Goal: Task Accomplishment & Management: Complete application form

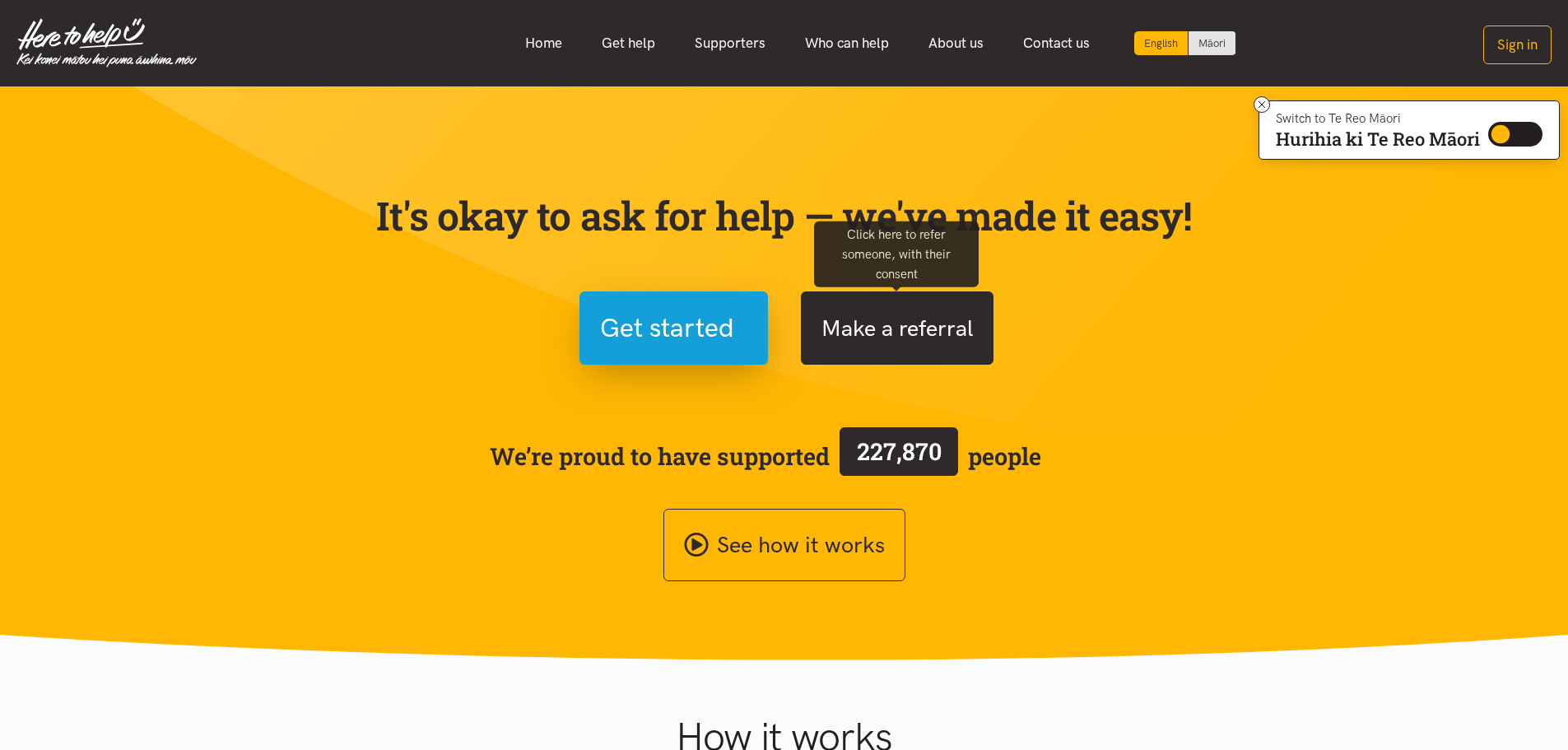
click at [948, 336] on button "Make a referral" at bounding box center [897, 327] width 192 height 73
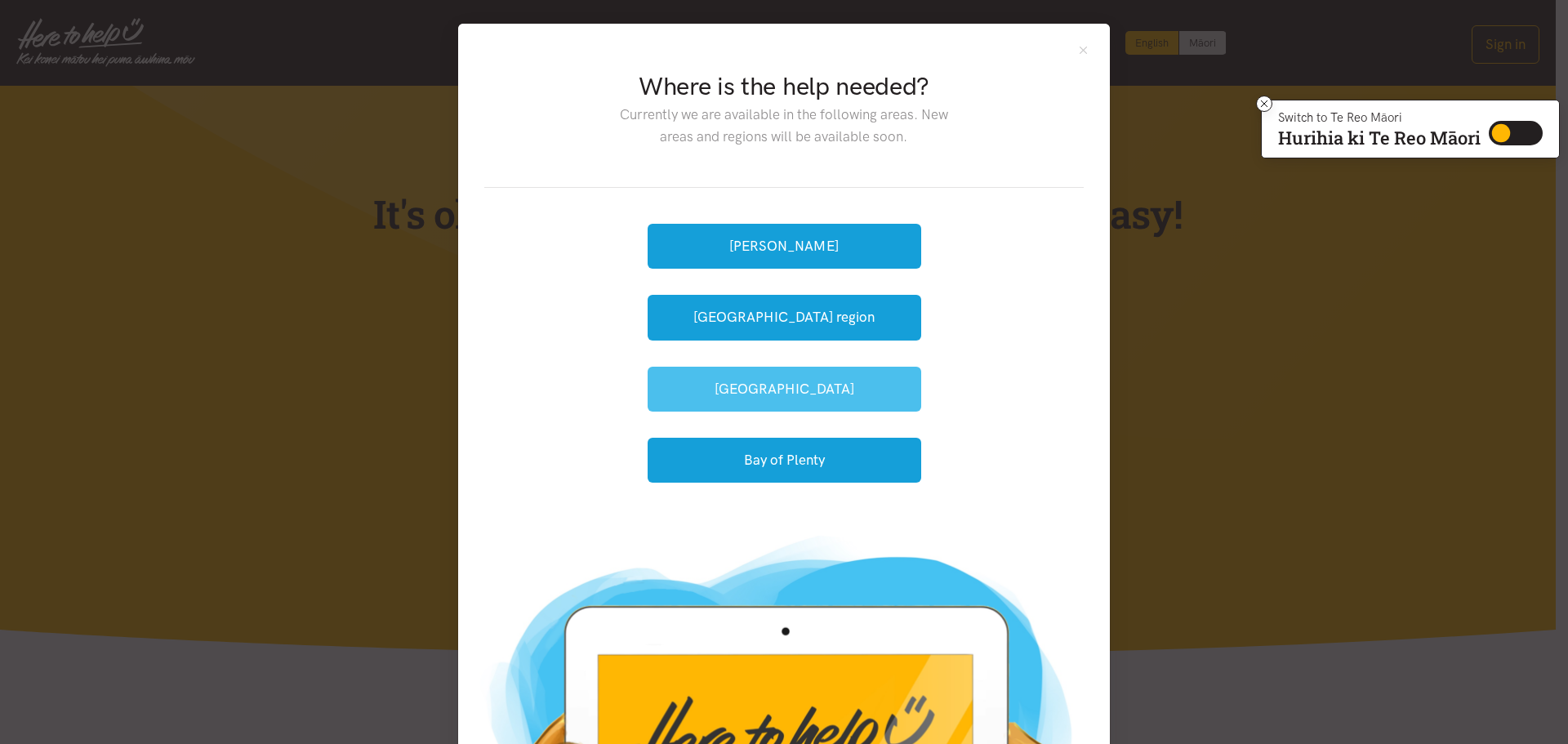
click at [809, 388] on button "[GEOGRAPHIC_DATA]" at bounding box center [784, 389] width 274 height 45
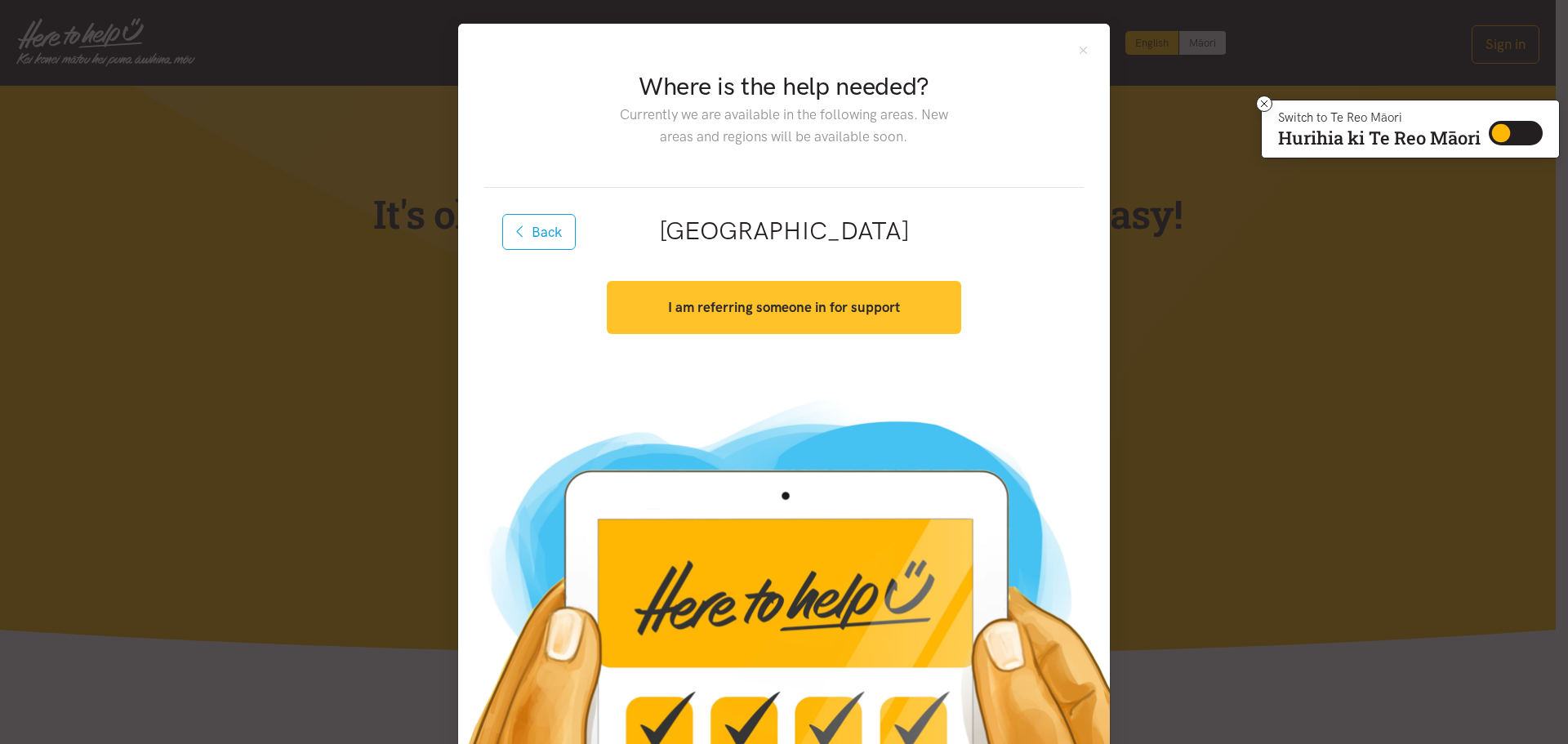
click at [816, 313] on strong "I am referring someone in for support" at bounding box center [784, 307] width 232 height 16
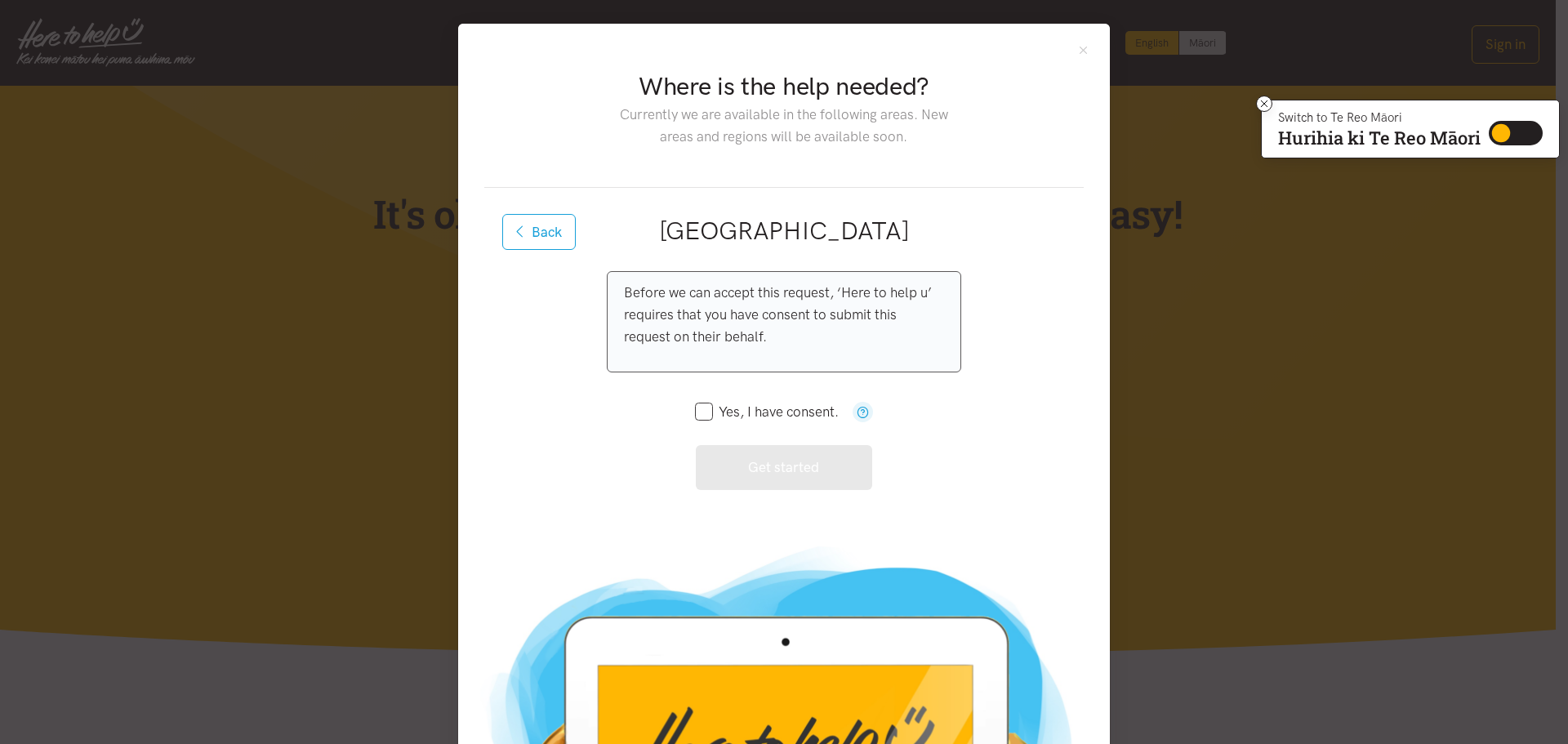
click at [696, 413] on input "Yes, I have consent." at bounding box center [767, 412] width 144 height 14
checkbox input "true"
click at [784, 473] on button "Get started" at bounding box center [784, 467] width 177 height 45
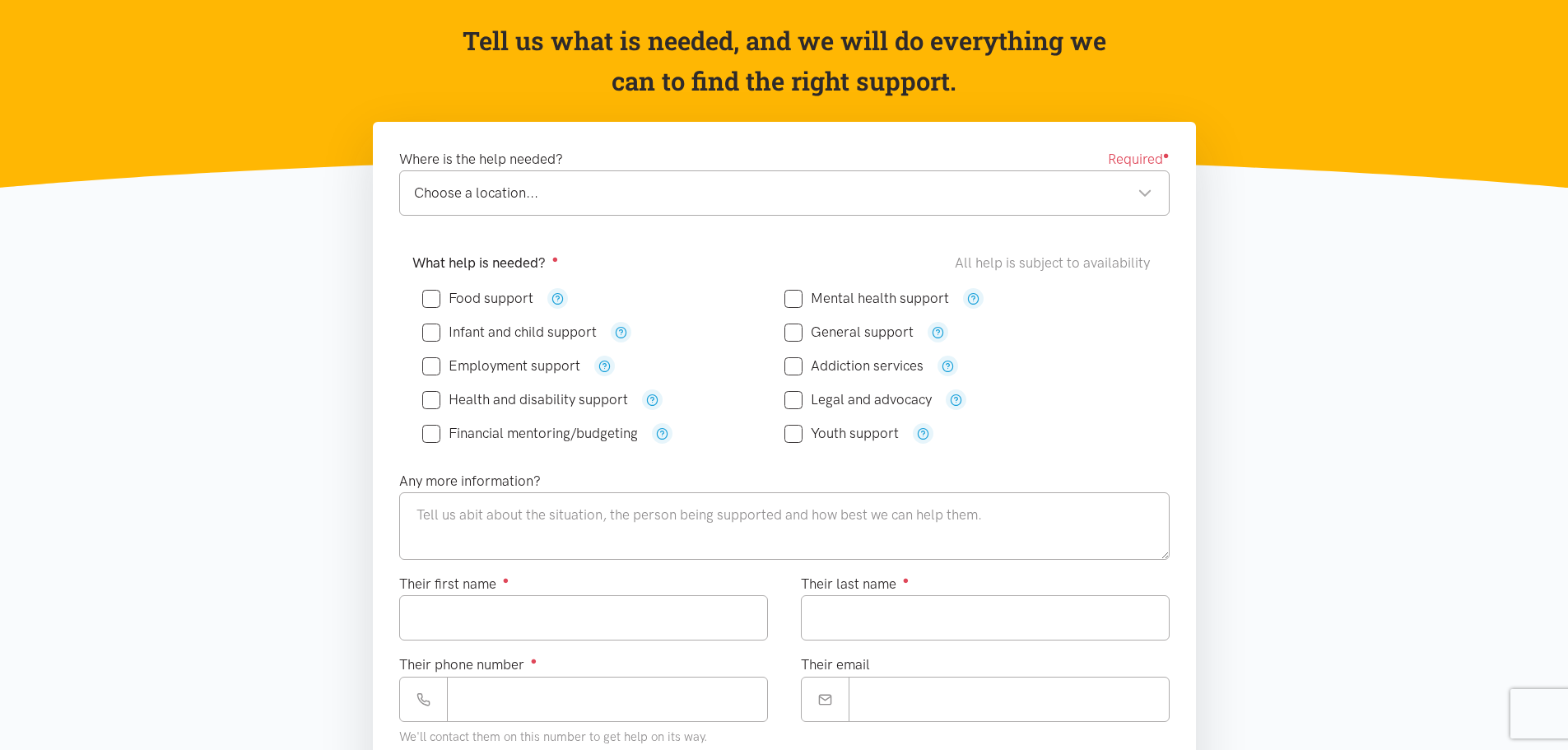
scroll to position [165, 0]
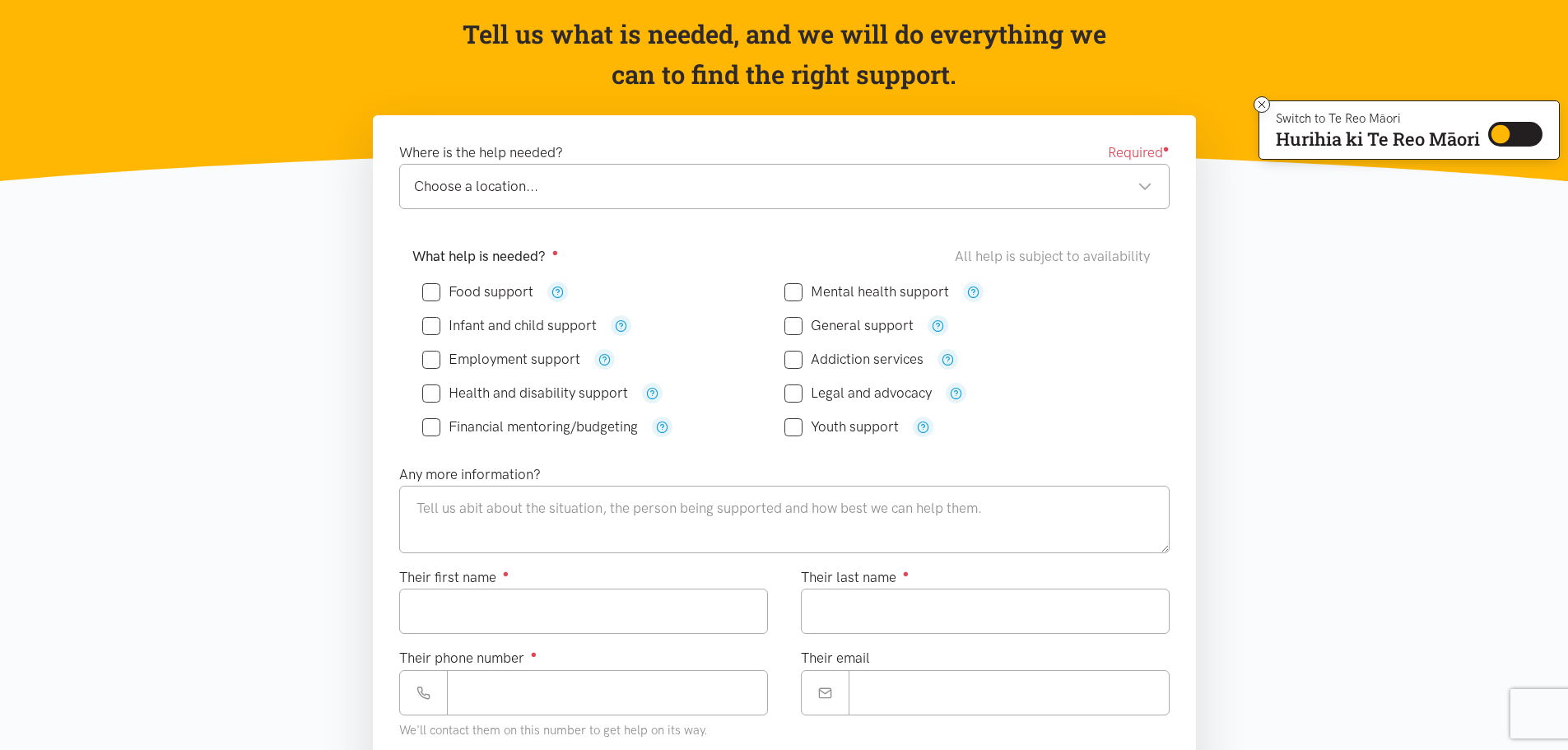
click at [1144, 181] on div "Choose a location..." at bounding box center [783, 186] width 738 height 22
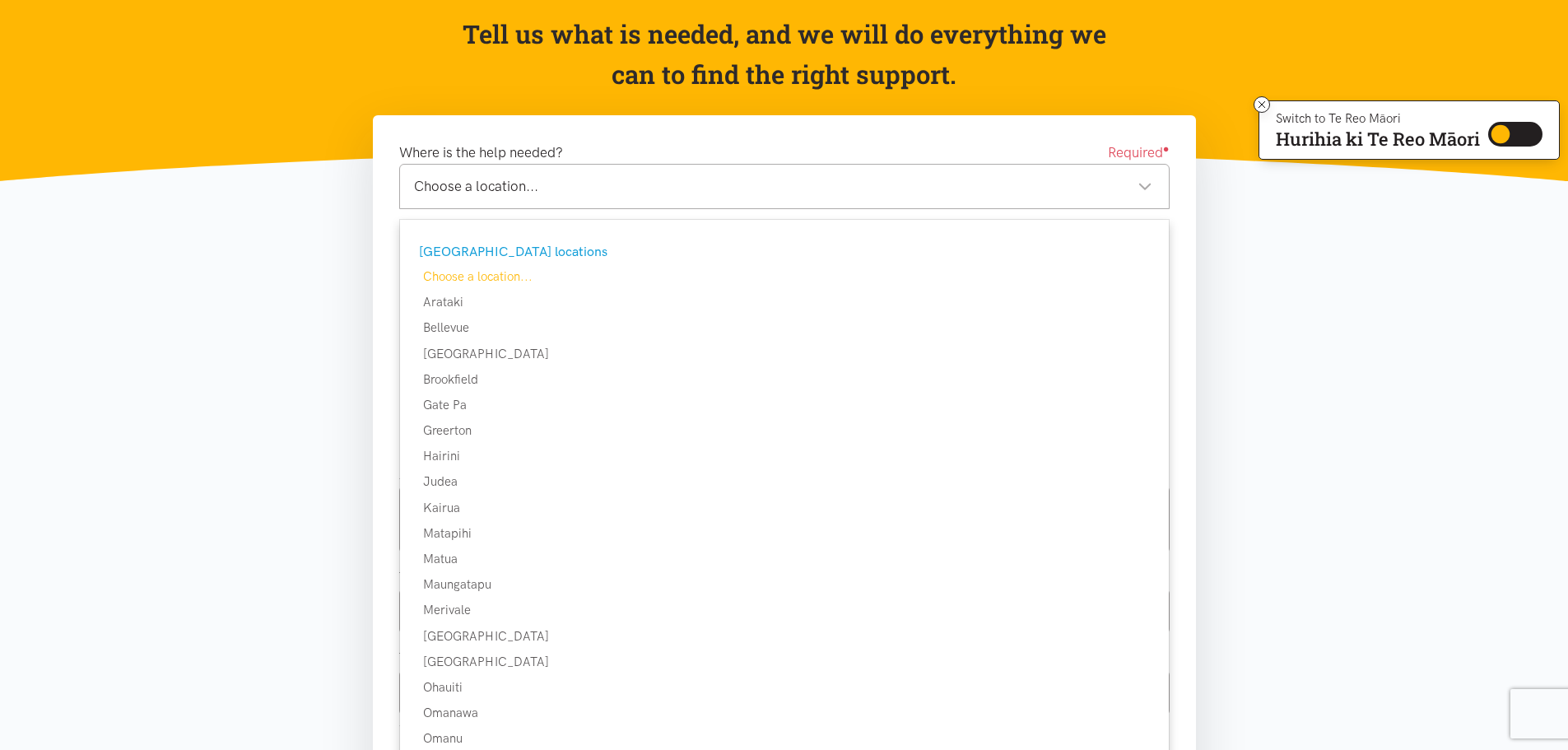
click at [1330, 300] on section "Where is the help needed? Required ● Choose a location... Choose a location... …" at bounding box center [784, 732] width 1568 height 1233
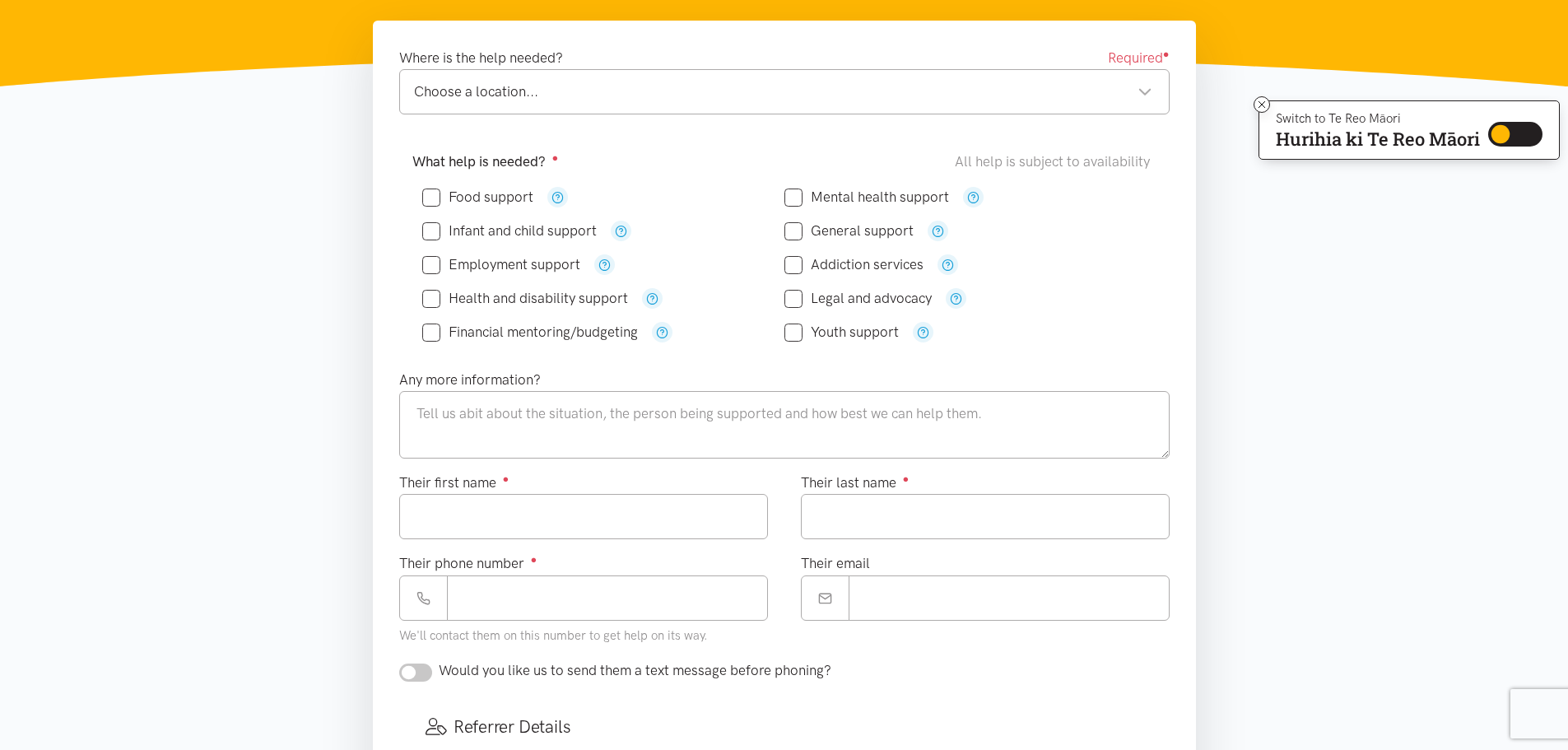
scroll to position [247, 0]
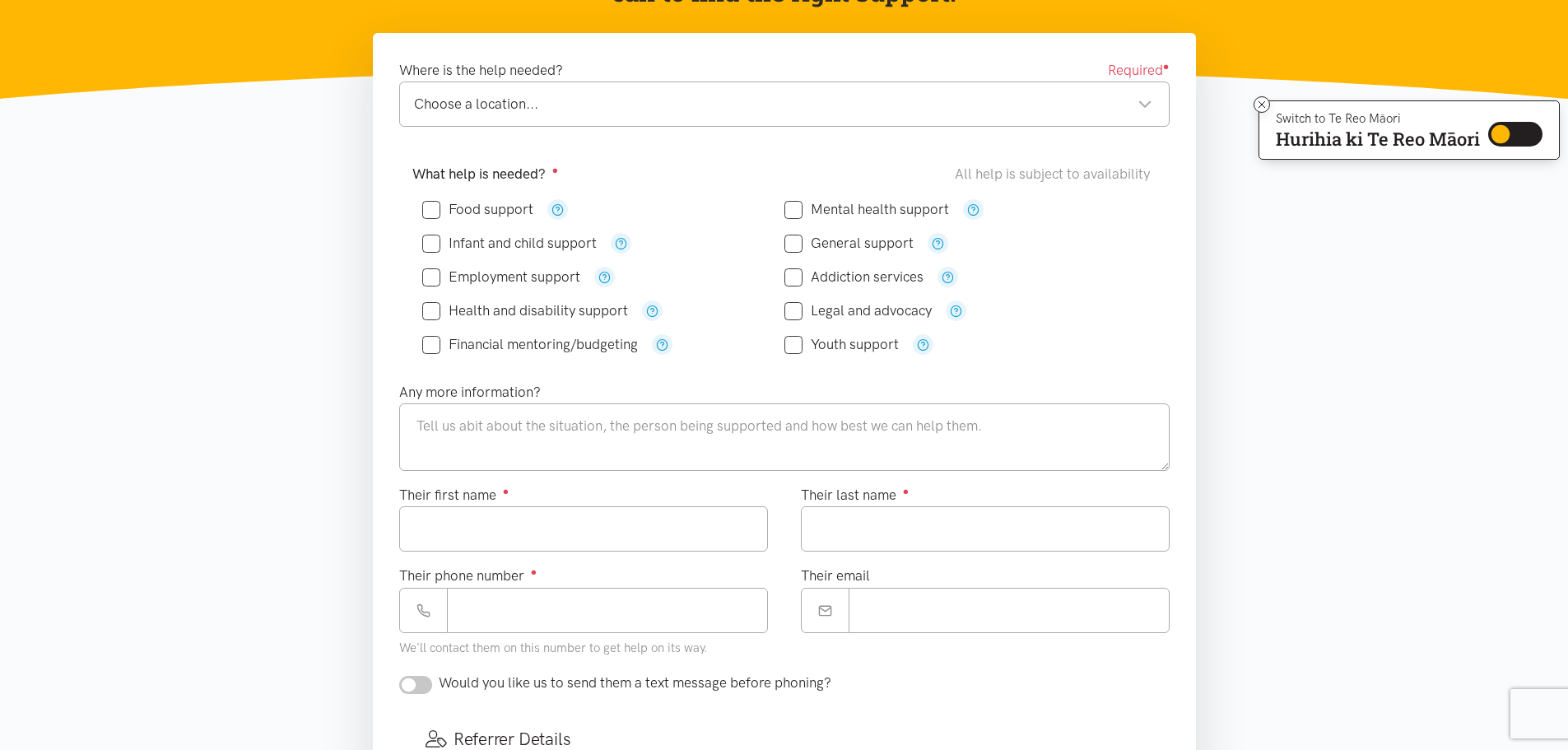
drag, startPoint x: 1284, startPoint y: 5, endPoint x: 1451, endPoint y: 323, distance: 359.2
click at [1451, 323] on section "Where is the help needed? Required ● Choose a location... Choose a location... …" at bounding box center [784, 649] width 1568 height 1233
click at [1326, 242] on section "Where is the help needed? Required ● Choose a location... Choose a location... …" at bounding box center [784, 649] width 1568 height 1233
click at [1352, 216] on section "Where is the help needed? Required ● Choose a location... Choose a location... …" at bounding box center [784, 649] width 1568 height 1233
click at [618, 244] on icon "button" at bounding box center [621, 243] width 12 height 12
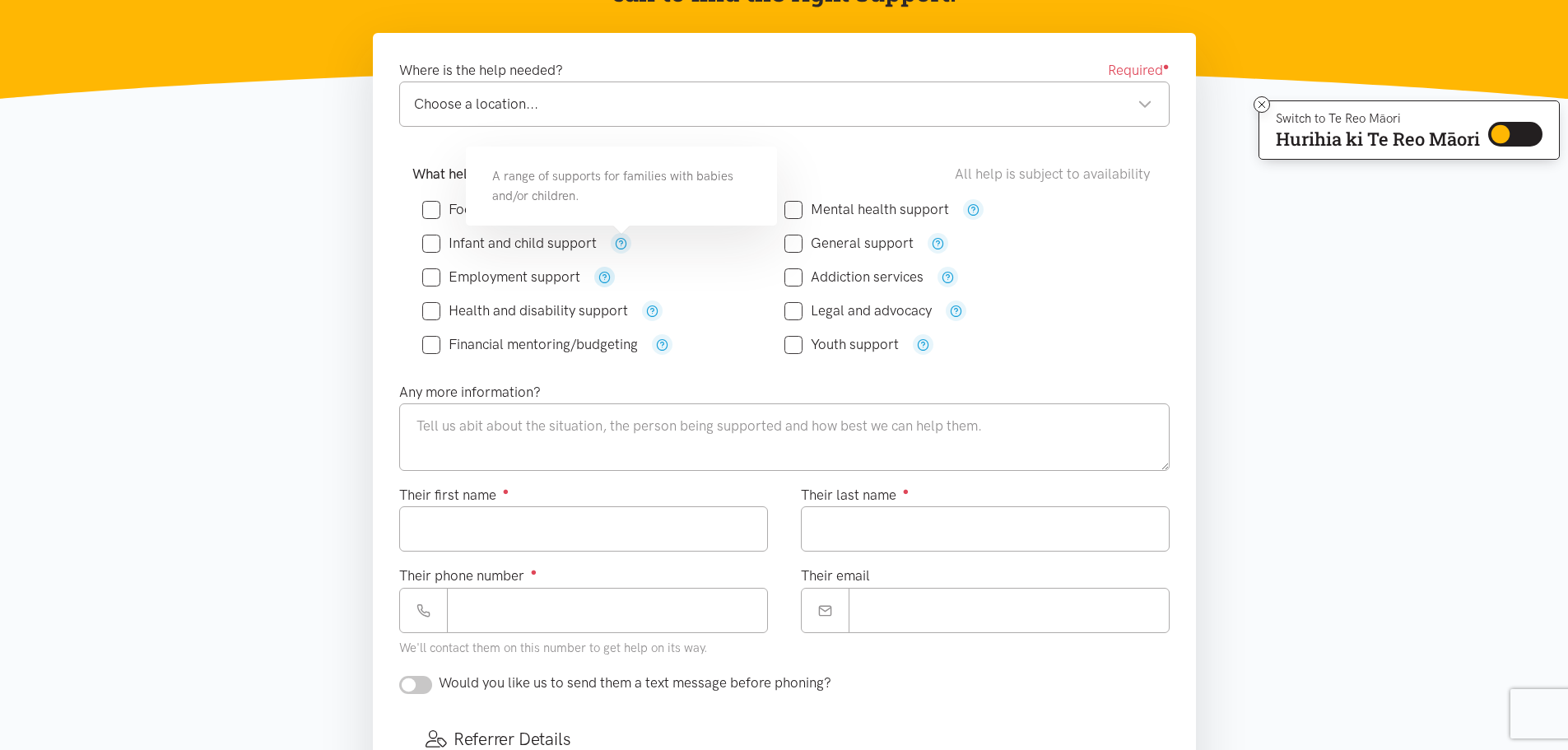
click at [604, 277] on icon "button" at bounding box center [604, 277] width 12 height 12
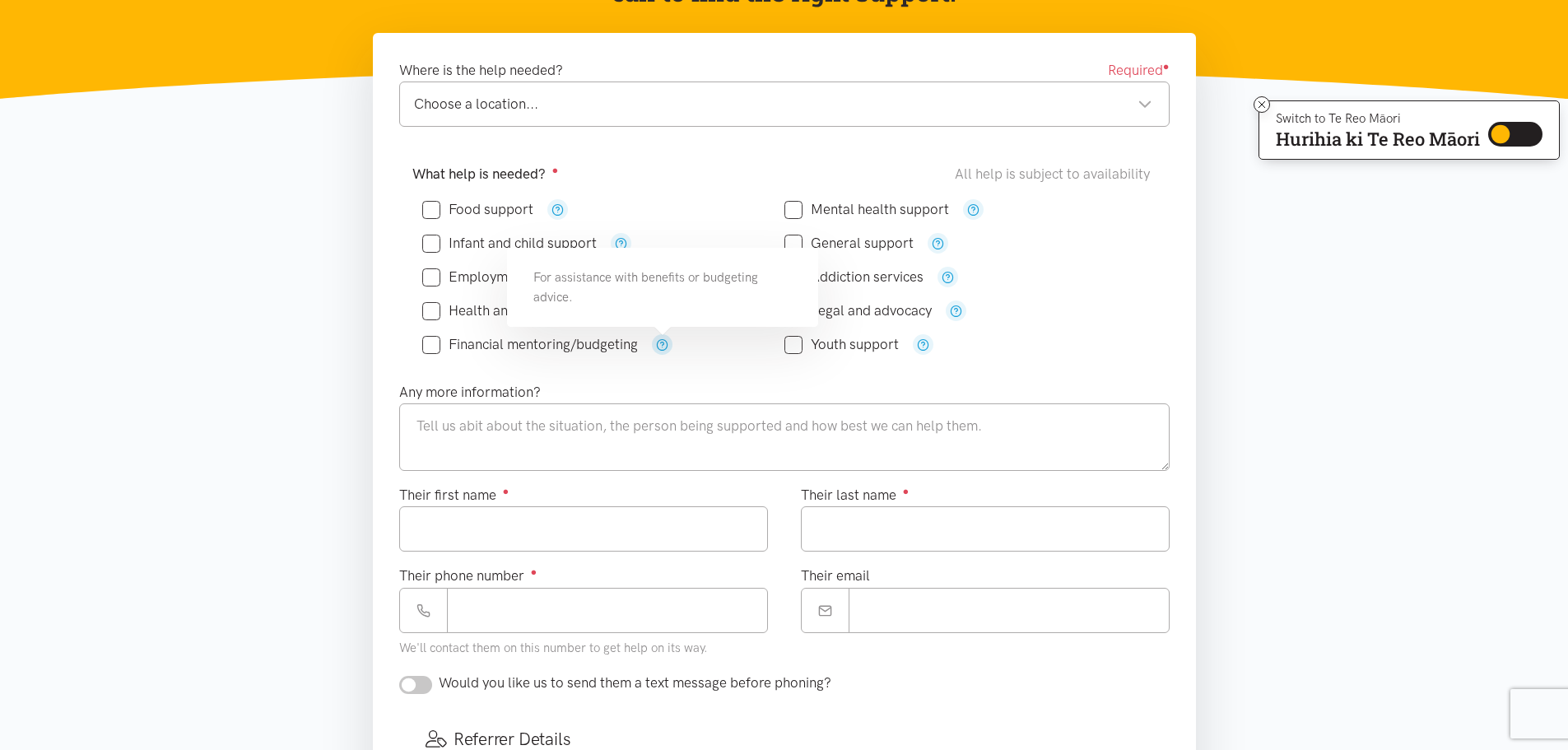
click at [661, 347] on icon "button" at bounding box center [662, 344] width 12 height 12
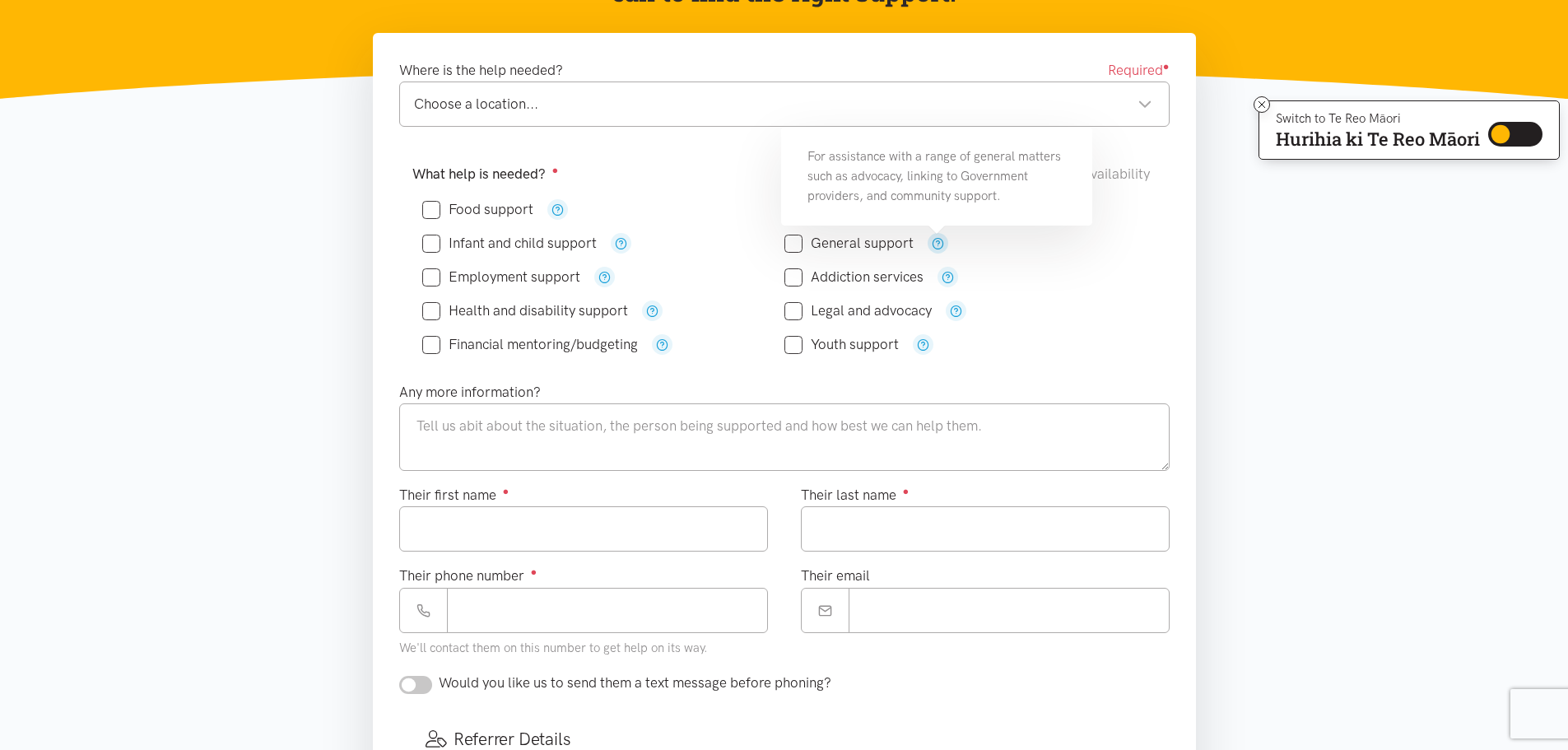
click at [938, 243] on icon "button" at bounding box center [938, 243] width 12 height 12
click at [199, 301] on section "Where is the help needed? Required ● Choose a location... Choose a location... …" at bounding box center [784, 649] width 1568 height 1233
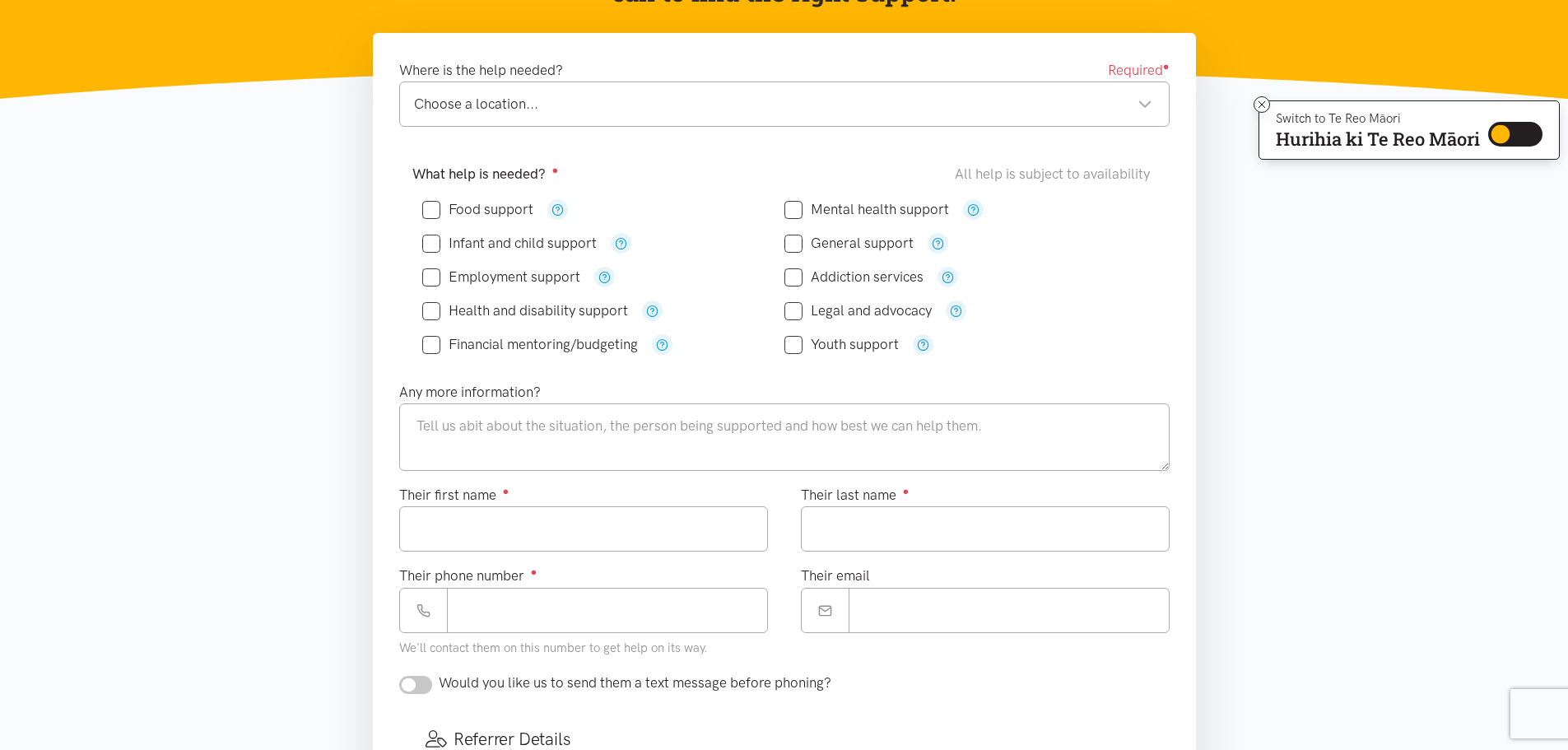
click at [1416, 329] on section "Where is the help needed? Required ● Choose a location... Choose a location... …" at bounding box center [784, 649] width 1568 height 1233
